Goal: Check status: Check status

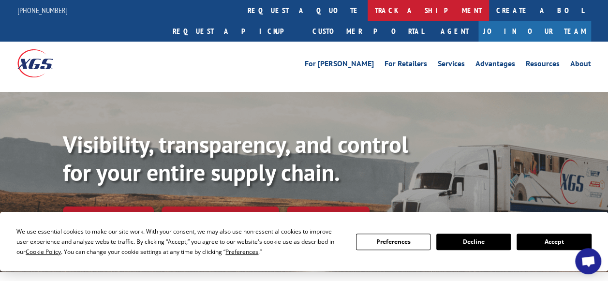
click at [368, 10] on link "track a shipment" at bounding box center [428, 10] width 121 height 21
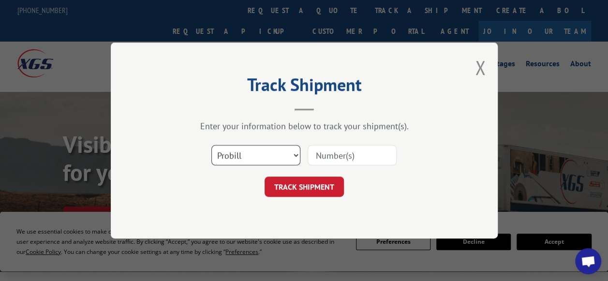
click at [261, 156] on select "Select category... Probill BOL PO" at bounding box center [255, 155] width 89 height 20
click at [333, 156] on input at bounding box center [352, 155] width 89 height 20
click at [337, 157] on input at bounding box center [352, 155] width 89 height 20
paste input "1307032"
type input "1307032"
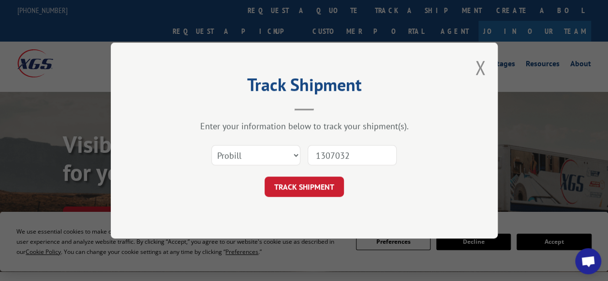
click at [308, 198] on div "Track Shipment Enter your information below to track your shipment(s). Select c…" at bounding box center [304, 141] width 387 height 196
click at [314, 189] on button "TRACK SHIPMENT" at bounding box center [304, 187] width 79 height 20
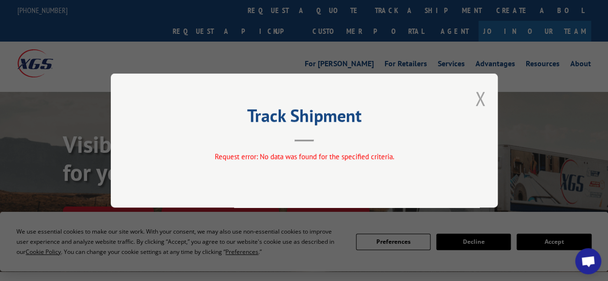
click at [480, 103] on button "Close modal" at bounding box center [480, 99] width 11 height 26
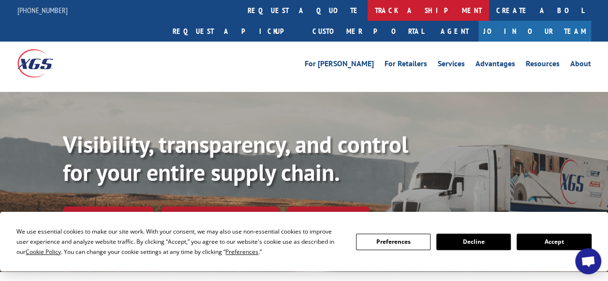
click at [368, 5] on link "track a shipment" at bounding box center [428, 10] width 121 height 21
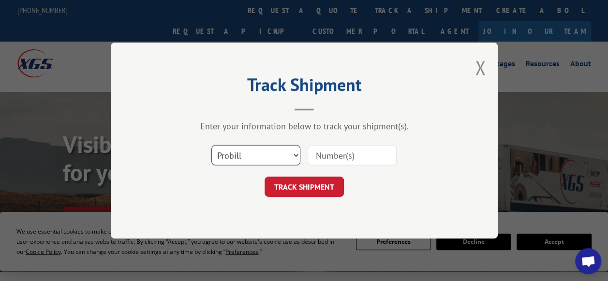
click at [262, 158] on select "Select category... Probill BOL PO" at bounding box center [255, 155] width 89 height 20
select select "bol"
click at [211, 145] on select "Select category... Probill BOL PO" at bounding box center [255, 155] width 89 height 20
click at [329, 160] on input at bounding box center [352, 155] width 89 height 20
paste input "1307032"
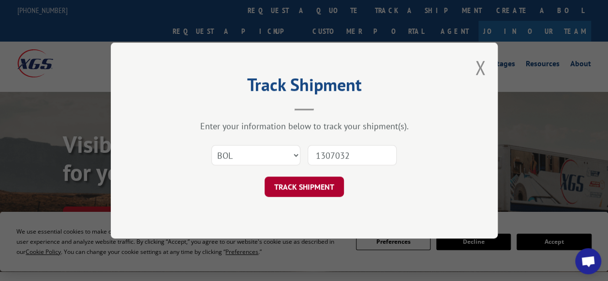
type input "1307032"
click at [284, 189] on button "TRACK SHIPMENT" at bounding box center [304, 187] width 79 height 20
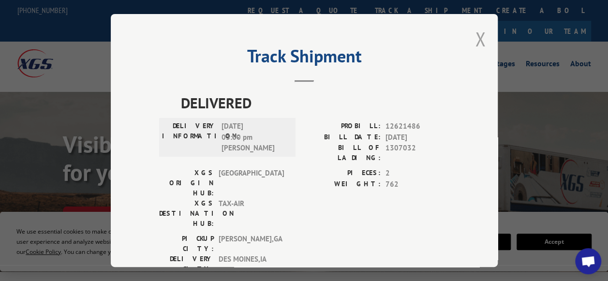
click at [475, 38] on button "Close modal" at bounding box center [480, 39] width 11 height 26
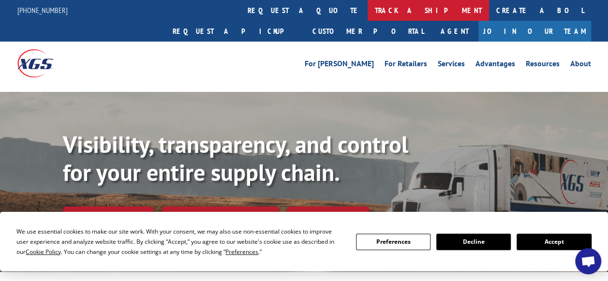
click at [368, 9] on link "track a shipment" at bounding box center [428, 10] width 121 height 21
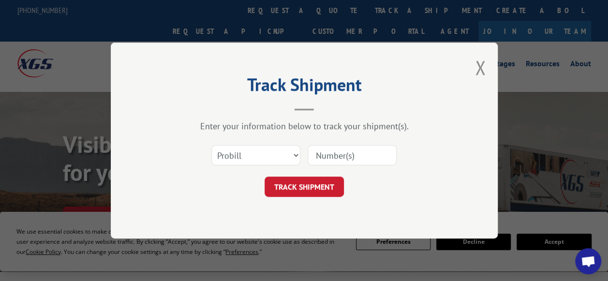
click at [321, 157] on input at bounding box center [352, 155] width 89 height 20
paste input "17271646"
type input "17271646"
click at [299, 186] on button "TRACK SHIPMENT" at bounding box center [304, 187] width 79 height 20
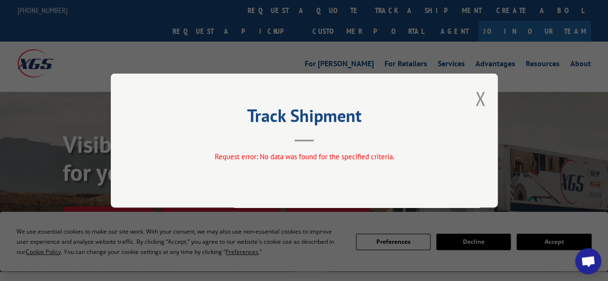
click at [311, 149] on div "Track Shipment Request error: No data was found for the specified criteria." at bounding box center [304, 141] width 387 height 134
click at [473, 104] on div "Track Shipment Request error: No data was found for the specified criteria." at bounding box center [304, 141] width 387 height 134
click at [469, 105] on div "Track Shipment Request error: No data was found for the specified criteria." at bounding box center [304, 141] width 387 height 134
click at [479, 101] on button "Close modal" at bounding box center [480, 99] width 11 height 26
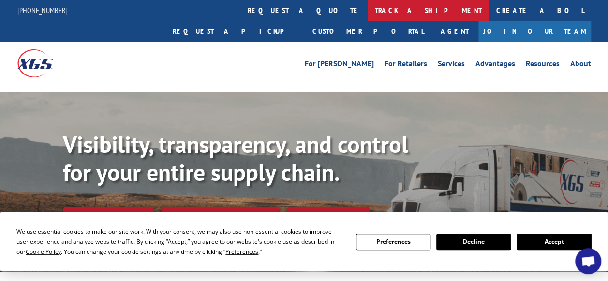
click at [368, 12] on link "track a shipment" at bounding box center [428, 10] width 121 height 21
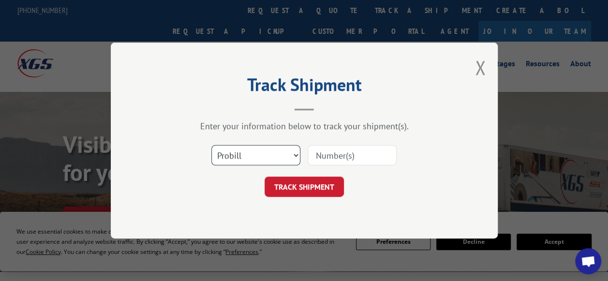
click at [274, 147] on select "Select category... Probill BOL PO" at bounding box center [255, 155] width 89 height 20
select select "bol"
click at [211, 145] on select "Select category... Probill BOL PO" at bounding box center [255, 155] width 89 height 20
click at [349, 156] on input at bounding box center [352, 155] width 89 height 20
paste input "17271646"
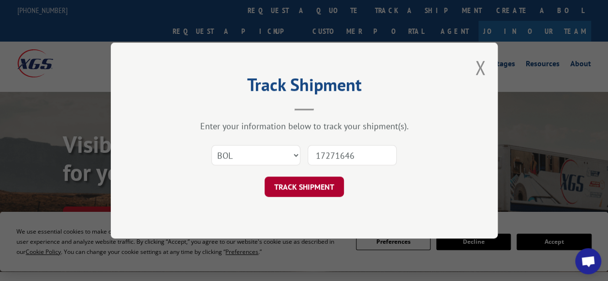
type input "17271646"
click at [286, 192] on button "TRACK SHIPMENT" at bounding box center [304, 187] width 79 height 20
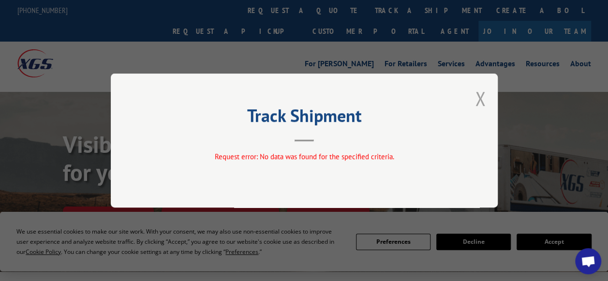
click at [479, 102] on button "Close modal" at bounding box center [480, 99] width 11 height 26
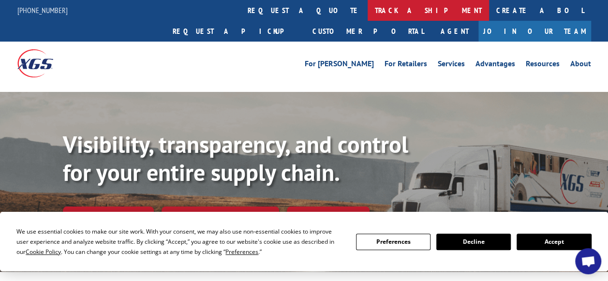
click at [368, 10] on link "track a shipment" at bounding box center [428, 10] width 121 height 21
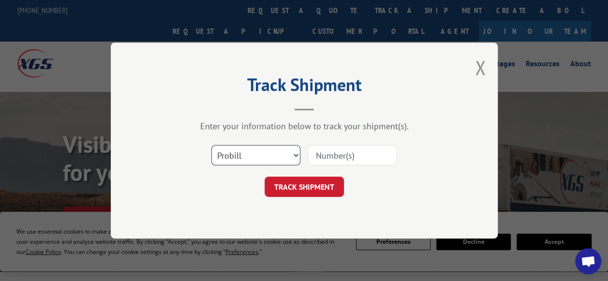
click at [261, 151] on select "Select category... Probill BOL PO" at bounding box center [255, 155] width 89 height 20
select select "po"
click at [211, 145] on select "Select category... Probill BOL PO" at bounding box center [255, 155] width 89 height 20
click at [351, 154] on input at bounding box center [352, 155] width 89 height 20
paste input "17271646"
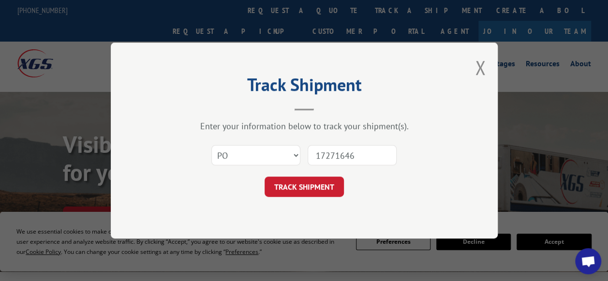
type input "17271646"
click at [317, 198] on div "Track Shipment Enter your information below to track your shipment(s). Select c…" at bounding box center [304, 141] width 387 height 196
click at [320, 189] on button "TRACK SHIPMENT" at bounding box center [304, 187] width 79 height 20
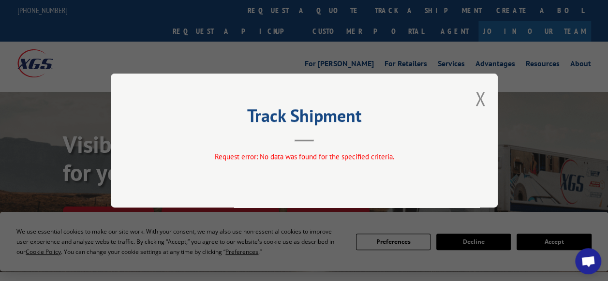
click at [493, 95] on div "Track Shipment Request error: No data was found for the specified criteria." at bounding box center [304, 141] width 387 height 134
click at [470, 101] on div "Track Shipment Request error: No data was found for the specified criteria." at bounding box center [304, 141] width 387 height 134
drag, startPoint x: 479, startPoint y: 105, endPoint x: 421, endPoint y: 79, distance: 63.7
click at [480, 105] on button "Close modal" at bounding box center [480, 99] width 11 height 26
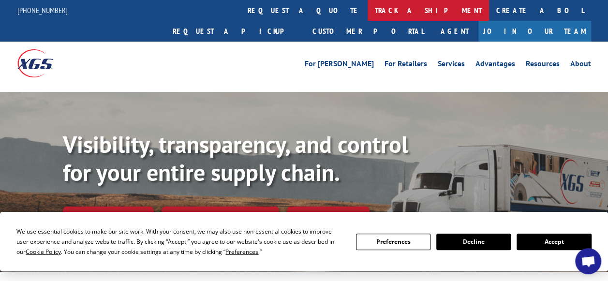
click at [368, 16] on link "track a shipment" at bounding box center [428, 10] width 121 height 21
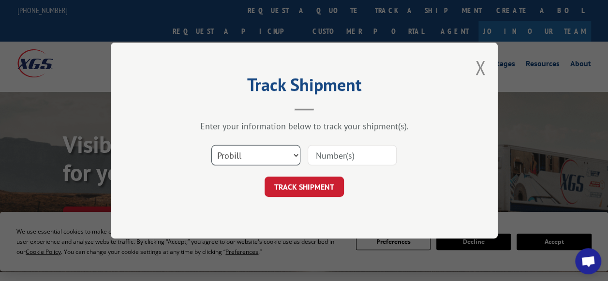
drag, startPoint x: 234, startPoint y: 159, endPoint x: 321, endPoint y: 161, distance: 87.1
click at [235, 159] on select "Select category... Probill BOL PO" at bounding box center [255, 155] width 89 height 20
select select "po"
click at [211, 145] on select "Select category... Probill BOL PO" at bounding box center [255, 155] width 89 height 20
click at [333, 155] on input at bounding box center [352, 155] width 89 height 20
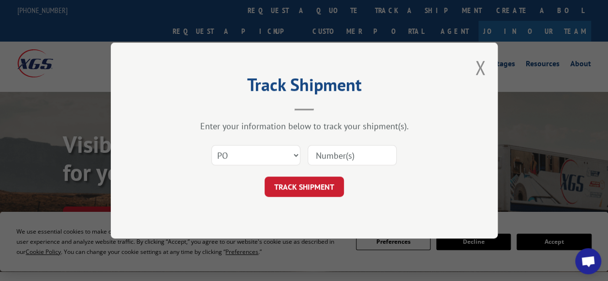
paste input "35723714"
type input "35723714"
click at [274, 185] on button "TRACK SHIPMENT" at bounding box center [304, 187] width 79 height 20
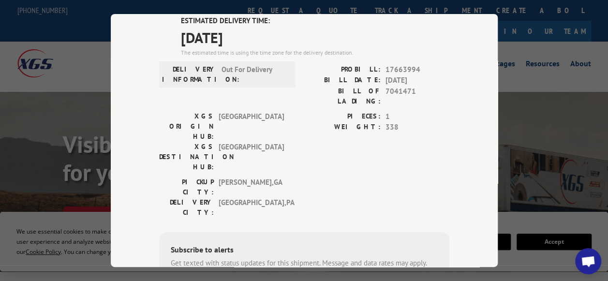
scroll to position [30, 0]
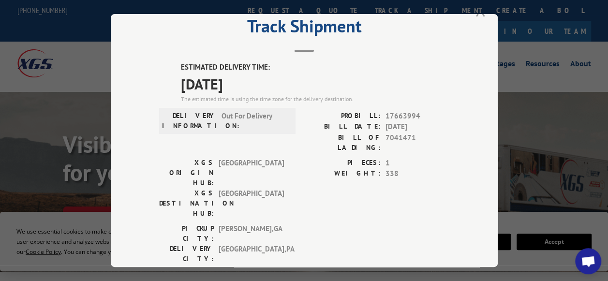
click at [475, 13] on button "Close modal" at bounding box center [480, 9] width 11 height 26
